Goal: Task Accomplishment & Management: Manage account settings

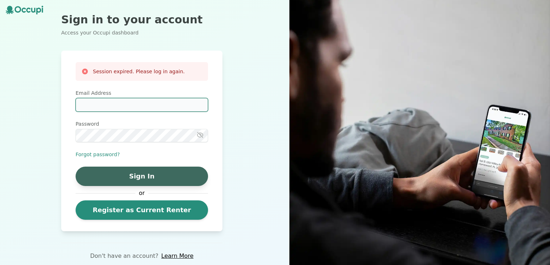
type input "**********"
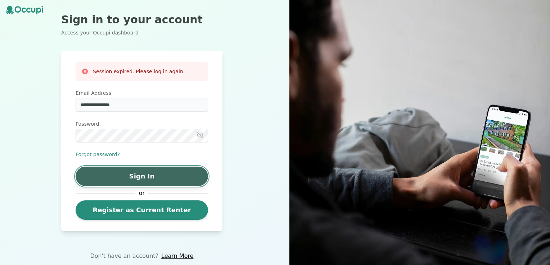
click at [143, 177] on button "Sign In" at bounding box center [142, 176] width 132 height 19
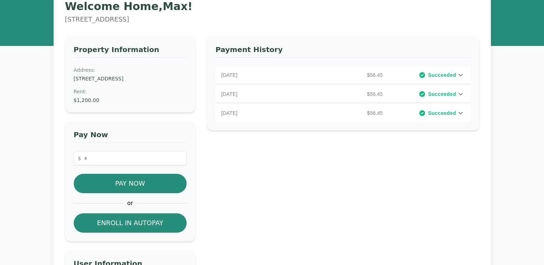
scroll to position [22, 0]
